Goal: Transaction & Acquisition: Subscribe to service/newsletter

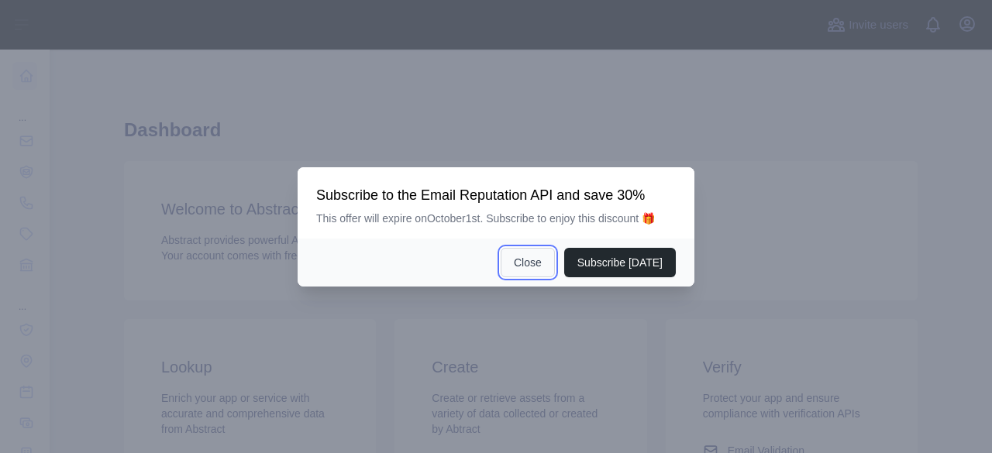
click at [538, 260] on button "Close" at bounding box center [527, 262] width 54 height 29
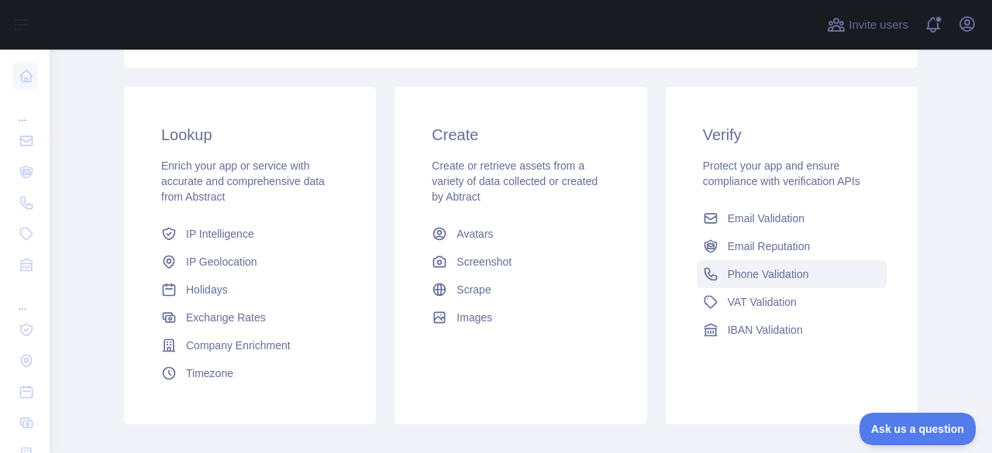
click at [758, 276] on span "Phone Validation" at bounding box center [767, 274] width 81 height 15
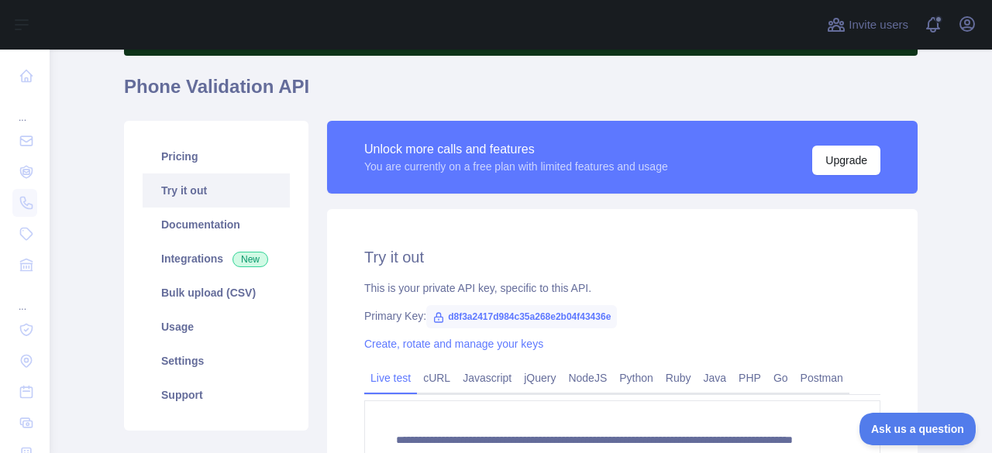
scroll to position [59, 0]
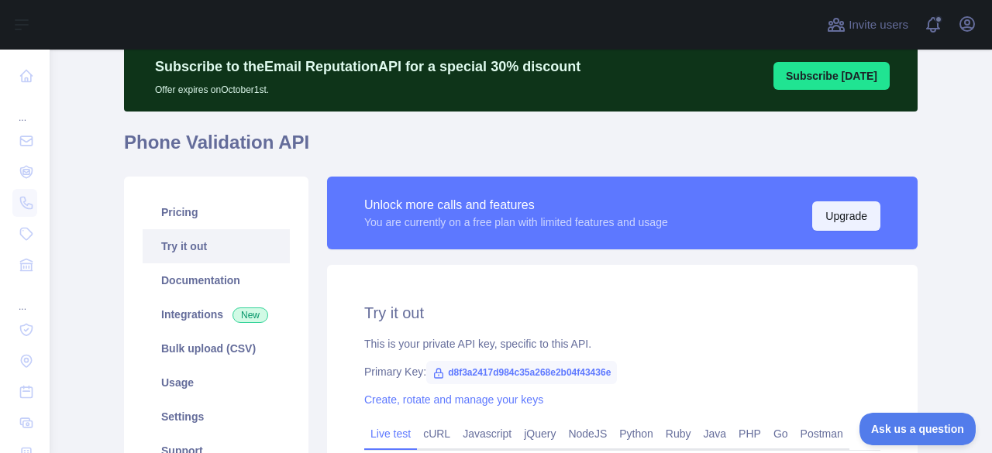
click at [820, 207] on button "Upgrade" at bounding box center [846, 215] width 68 height 29
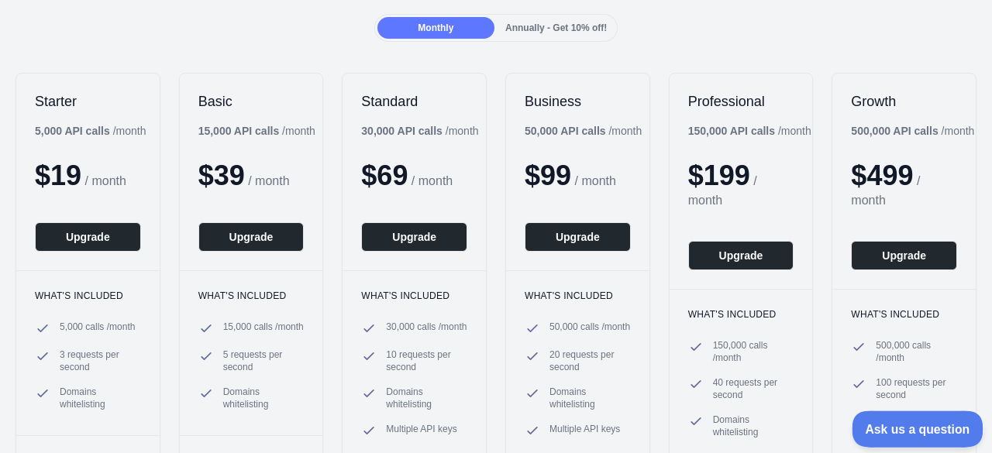
scroll to position [421, 0]
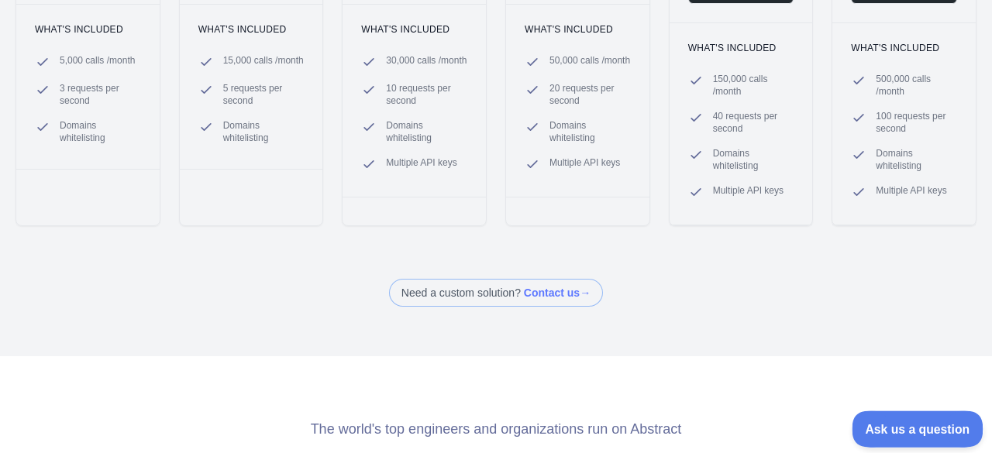
click at [888, 425] on span "Ask us a question" at bounding box center [909, 426] width 116 height 11
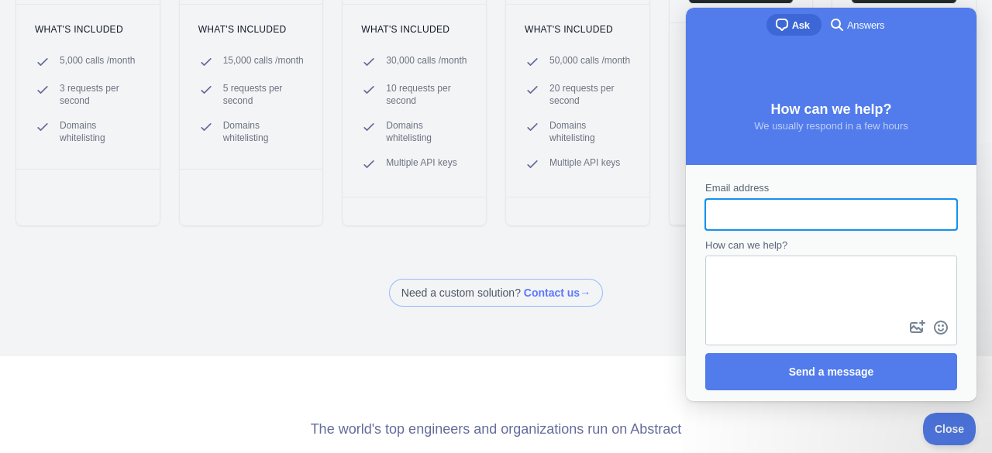
scroll to position [0, 0]
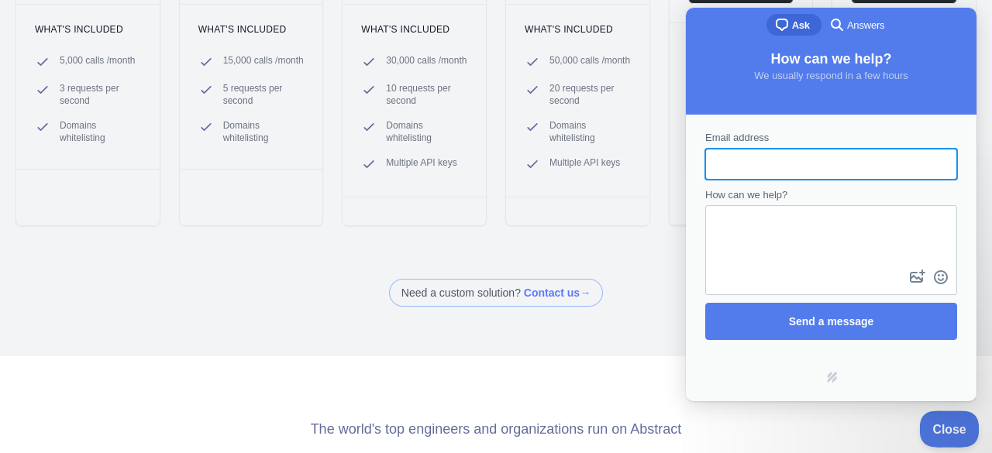
click at [955, 427] on span "Close" at bounding box center [945, 426] width 53 height 11
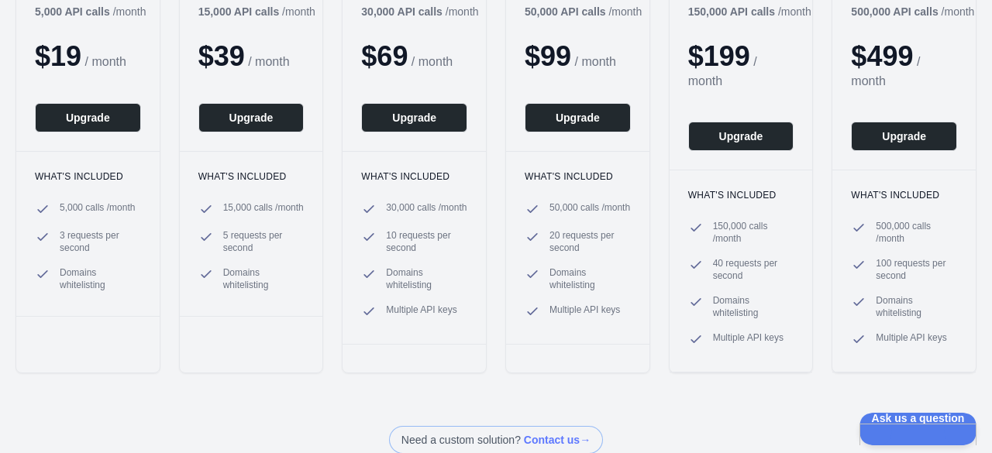
scroll to position [189, 0]
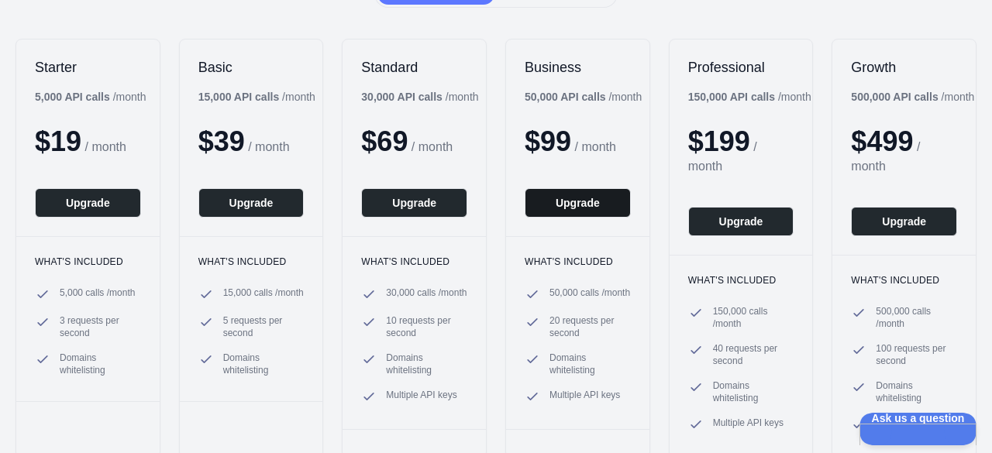
click at [547, 199] on button "Upgrade" at bounding box center [577, 202] width 106 height 29
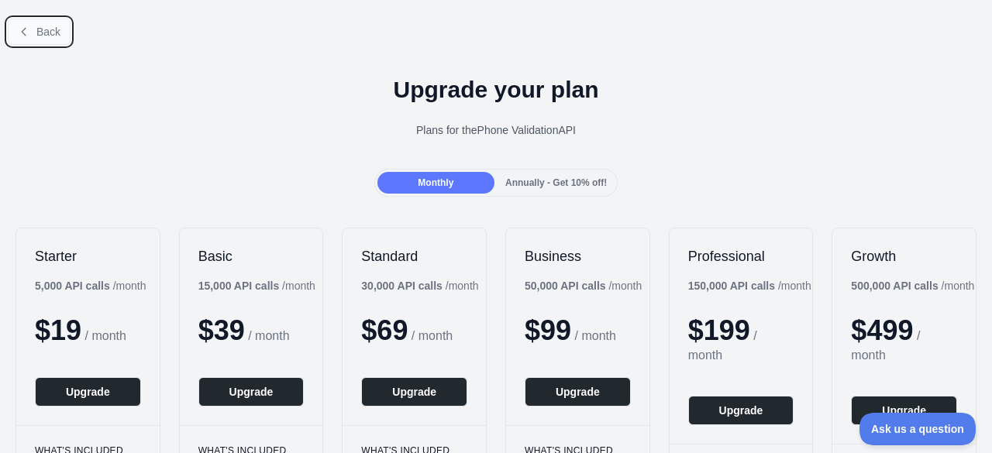
click at [36, 36] on span "Back" at bounding box center [48, 32] width 24 height 12
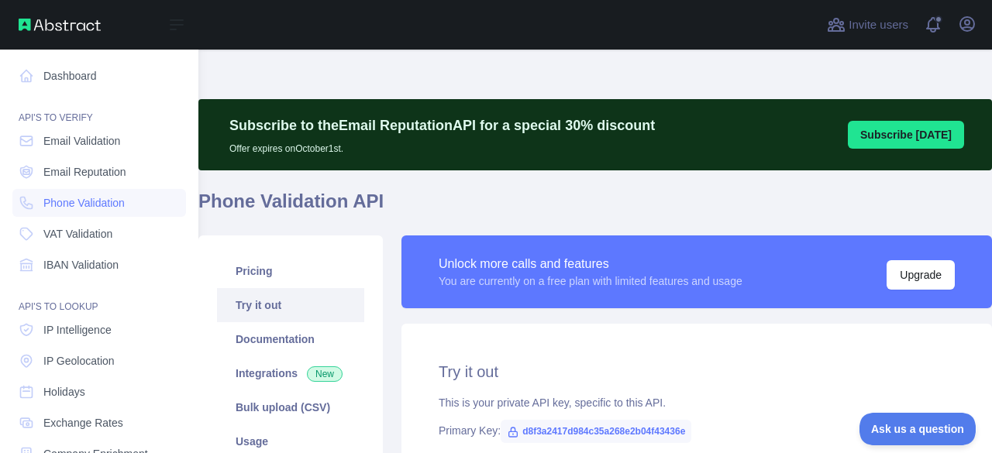
click at [29, 26] on img at bounding box center [60, 25] width 82 height 12
click at [41, 26] on img at bounding box center [60, 25] width 82 height 12
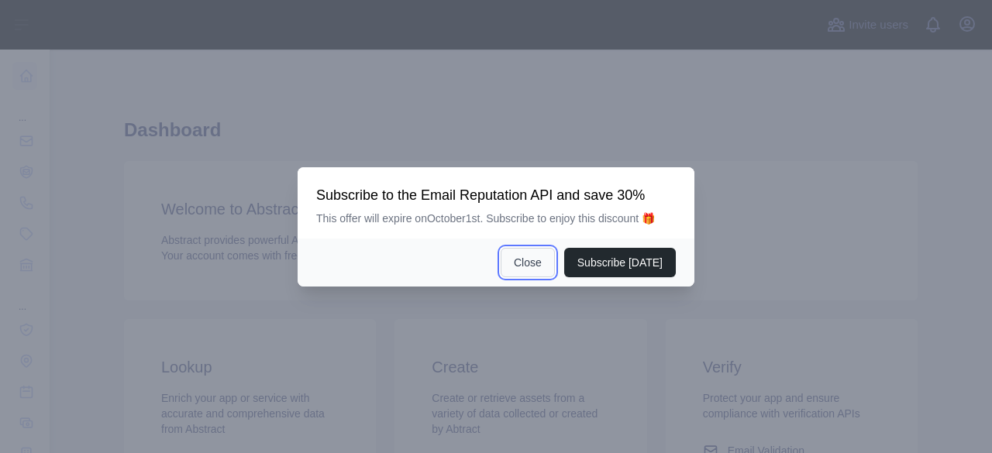
click at [536, 264] on button "Close" at bounding box center [527, 262] width 54 height 29
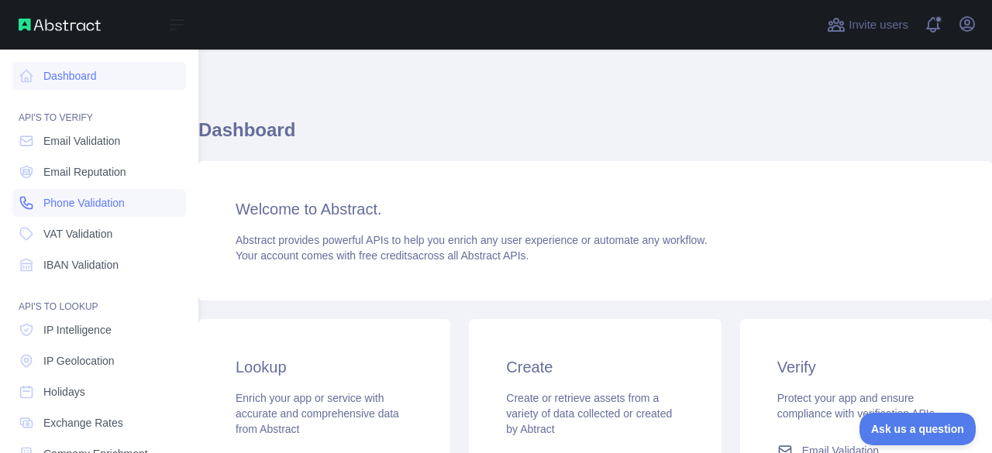
click at [42, 201] on link "Phone Validation" at bounding box center [99, 203] width 174 height 28
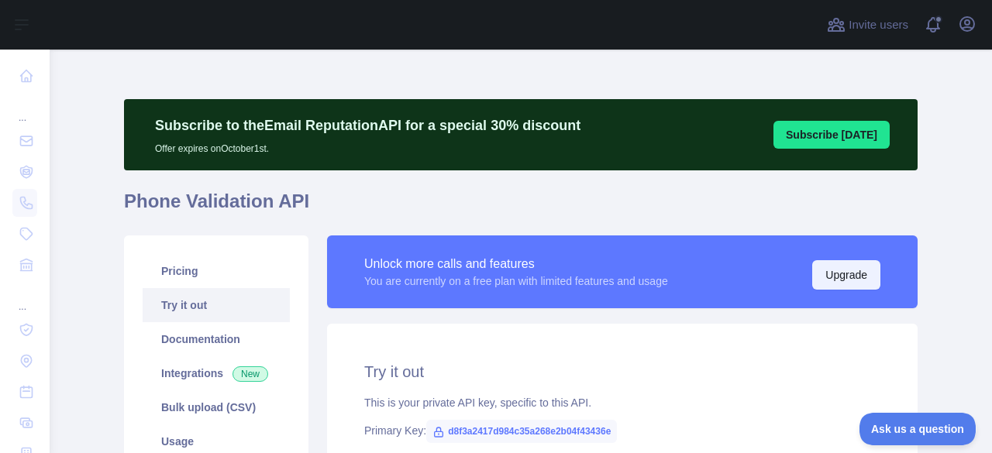
click at [837, 277] on button "Upgrade" at bounding box center [846, 274] width 68 height 29
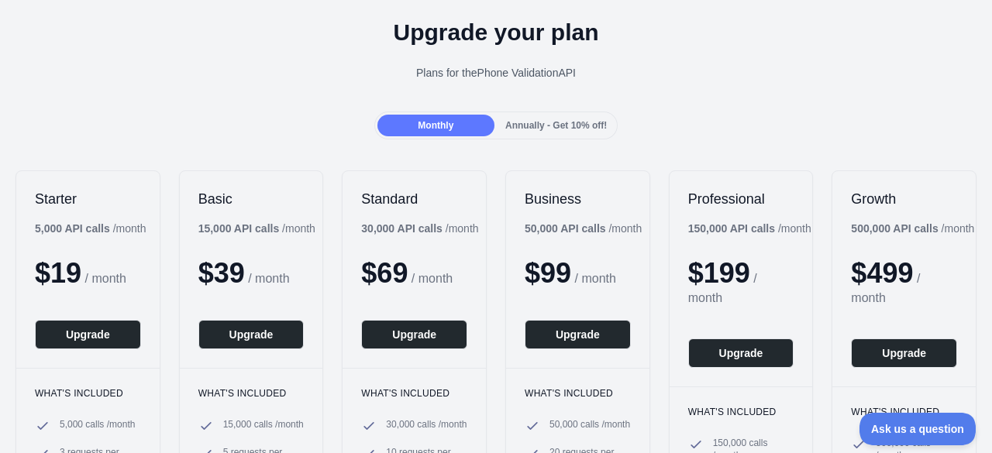
scroll to position [52, 0]
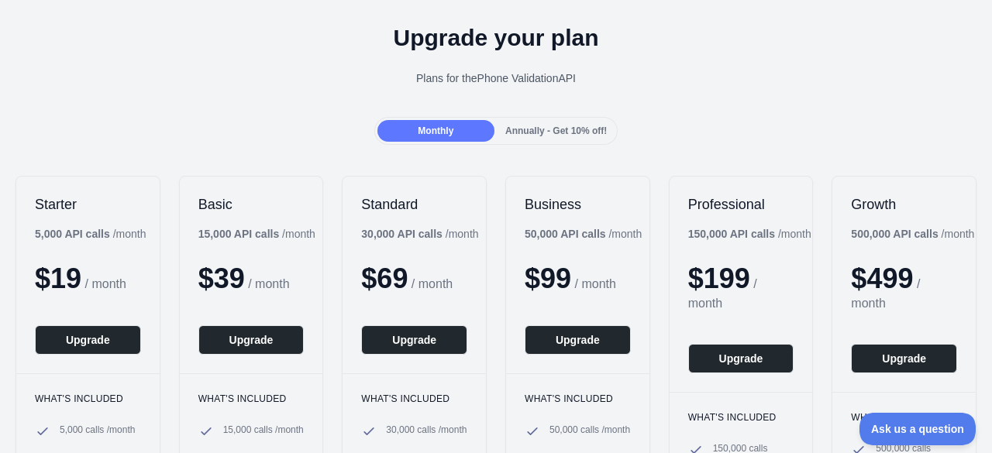
click at [531, 129] on span "Annually - Get 10% off!" at bounding box center [555, 131] width 101 height 11
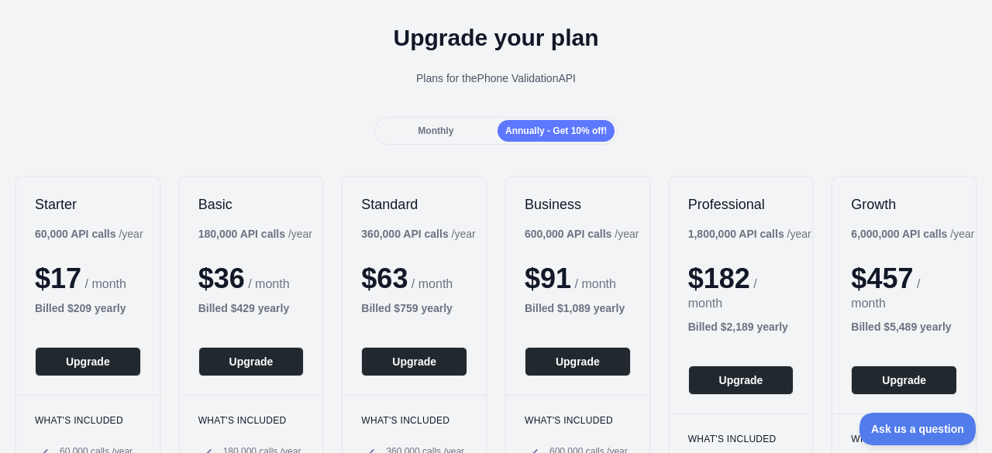
scroll to position [78, 0]
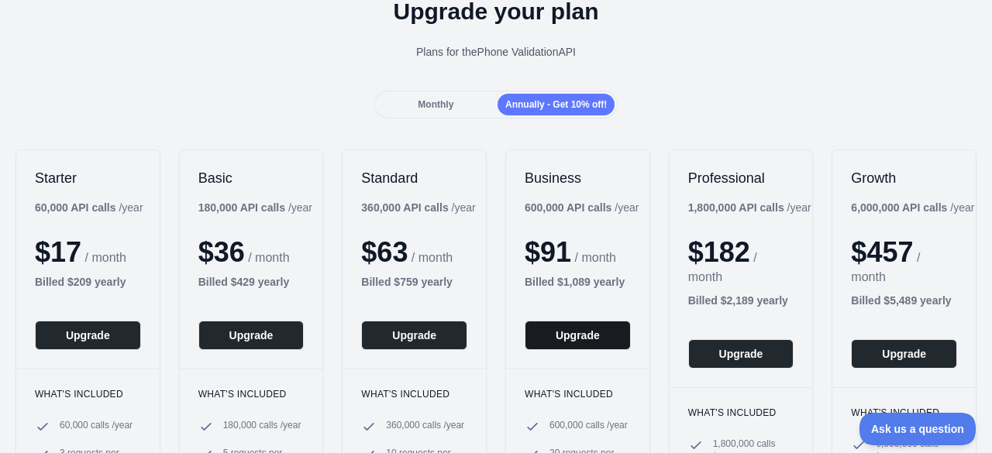
click at [569, 338] on button "Upgrade" at bounding box center [577, 335] width 106 height 29
